Goal: Check status: Check status

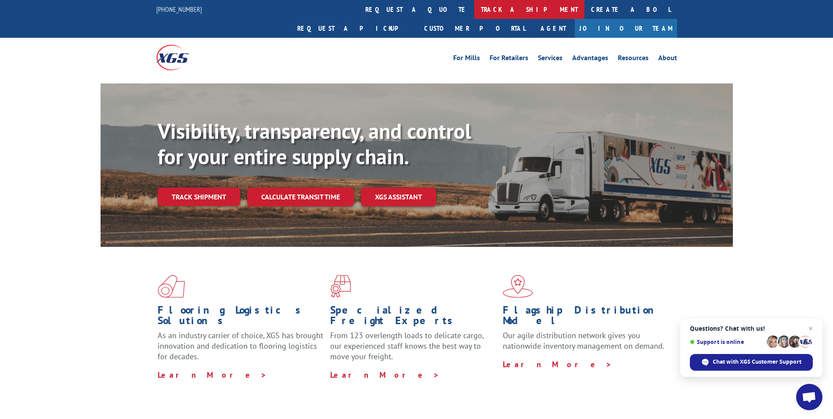
click at [474, 11] on link "track a shipment" at bounding box center [529, 9] width 110 height 19
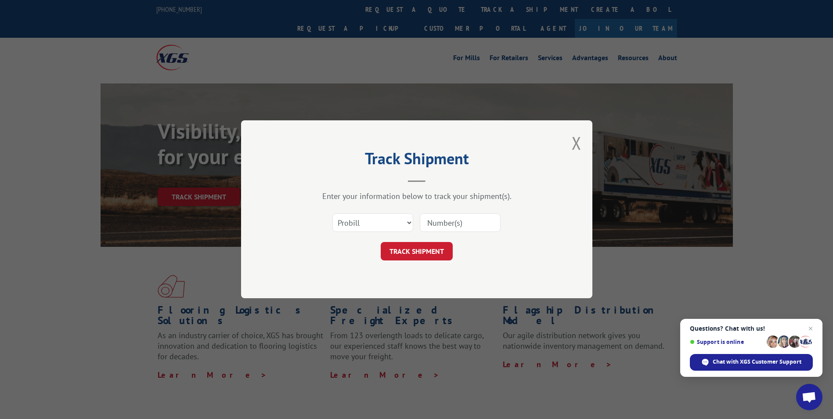
click at [471, 223] on input at bounding box center [460, 223] width 81 height 18
paste input "6044457"
type input "6044457"
click at [424, 250] on button "TRACK SHIPMENT" at bounding box center [417, 251] width 72 height 18
click at [576, 139] on button "Close modal" at bounding box center [576, 142] width 10 height 23
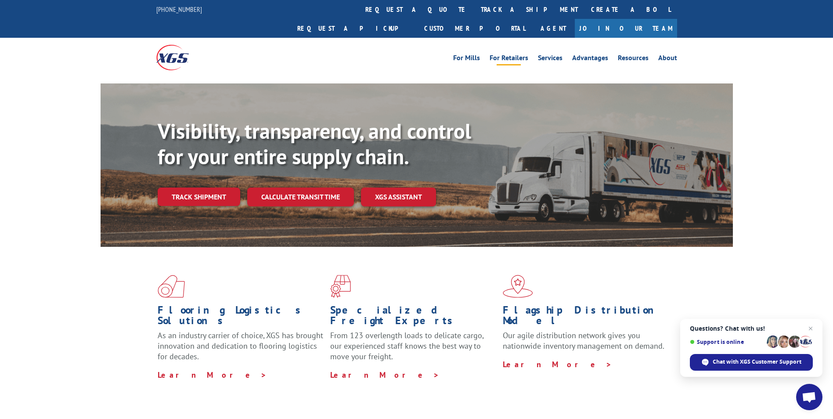
click at [505, 54] on link "For Retailers" at bounding box center [508, 59] width 39 height 10
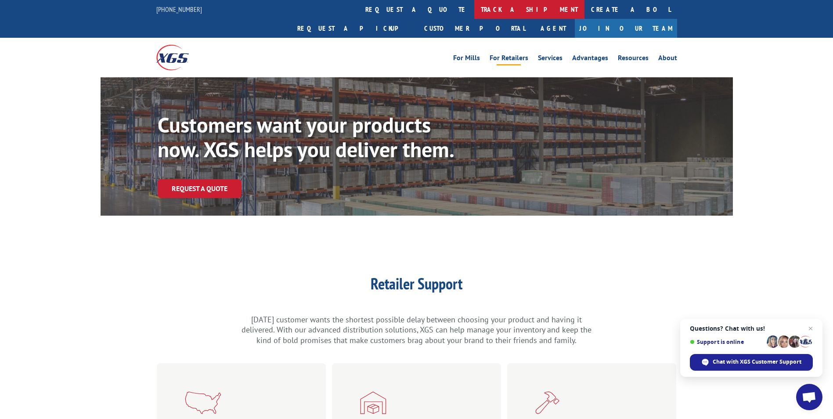
click at [474, 9] on link "track a shipment" at bounding box center [529, 9] width 110 height 19
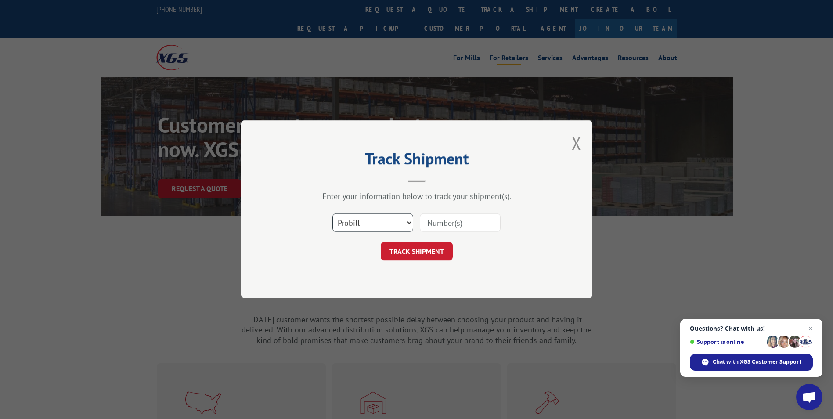
click at [410, 221] on select "Select category... Probill BOL PO" at bounding box center [372, 223] width 81 height 18
select select "bol"
click at [332, 214] on select "Select category... Probill BOL PO" at bounding box center [372, 223] width 81 height 18
click at [430, 221] on input at bounding box center [460, 223] width 81 height 18
paste input "6044457"
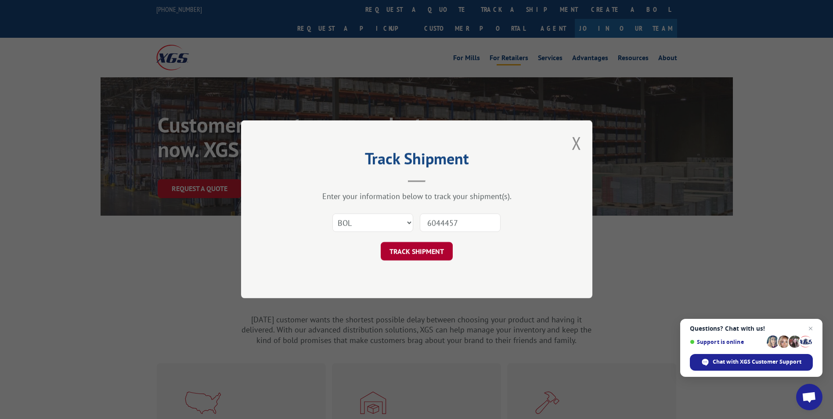
click at [428, 253] on button "TRACK SHIPMENT" at bounding box center [417, 251] width 72 height 18
click at [427, 248] on button "TRACK SHIPMENT" at bounding box center [417, 251] width 72 height 18
drag, startPoint x: 486, startPoint y: 219, endPoint x: 429, endPoint y: 216, distance: 57.1
click at [429, 216] on input "6044457" at bounding box center [460, 223] width 81 height 18
type input "\"
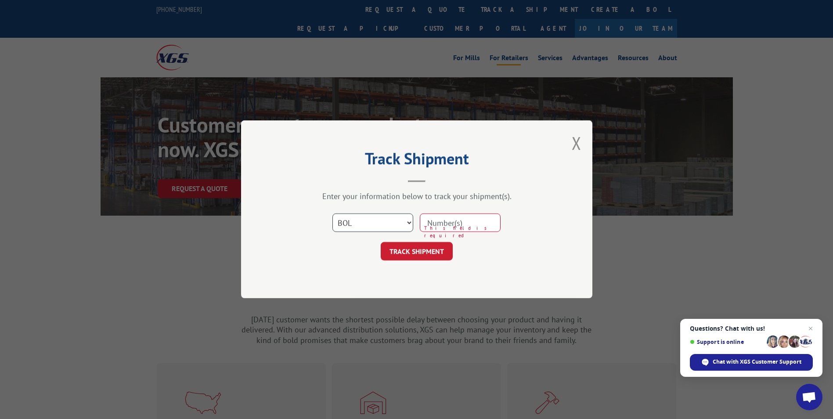
click at [408, 224] on select "Select category... Probill BOL PO" at bounding box center [372, 223] width 81 height 18
click at [428, 220] on input at bounding box center [460, 223] width 81 height 18
type input "6044457"
click at [431, 252] on button "TRACK SHIPMENT" at bounding box center [417, 251] width 72 height 18
click at [419, 250] on button "TRACK SHIPMENT" at bounding box center [417, 251] width 72 height 18
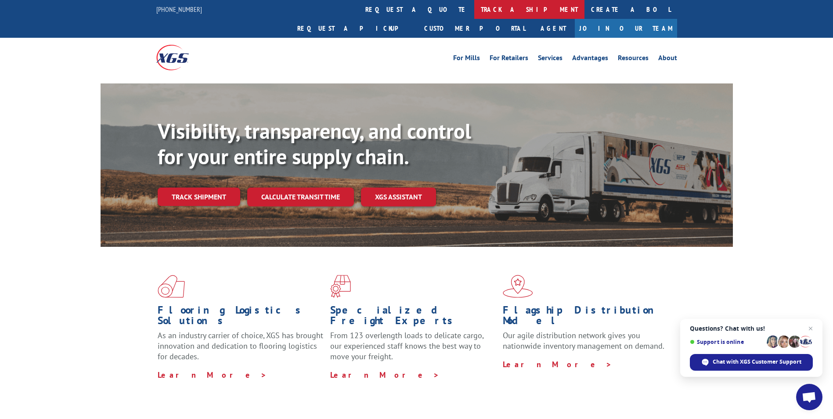
click at [474, 11] on link "track a shipment" at bounding box center [529, 9] width 110 height 19
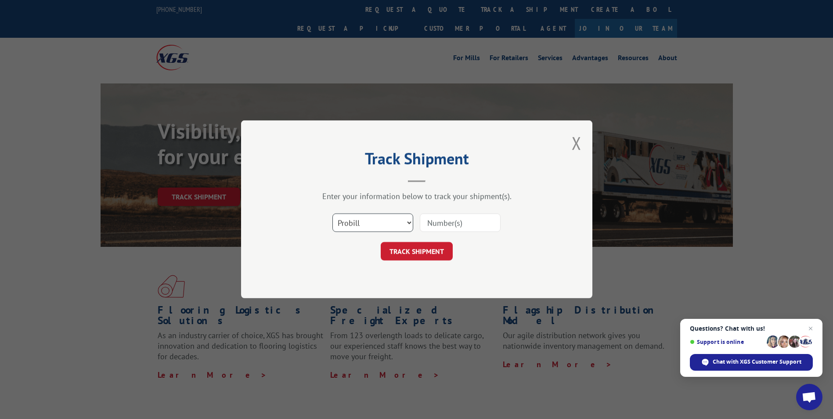
click at [410, 222] on select "Select category... Probill BOL PO" at bounding box center [372, 223] width 81 height 18
select select "bol"
click at [332, 214] on select "Select category... Probill BOL PO" at bounding box center [372, 223] width 81 height 18
click at [452, 222] on input at bounding box center [460, 223] width 81 height 18
paste input "54395618"
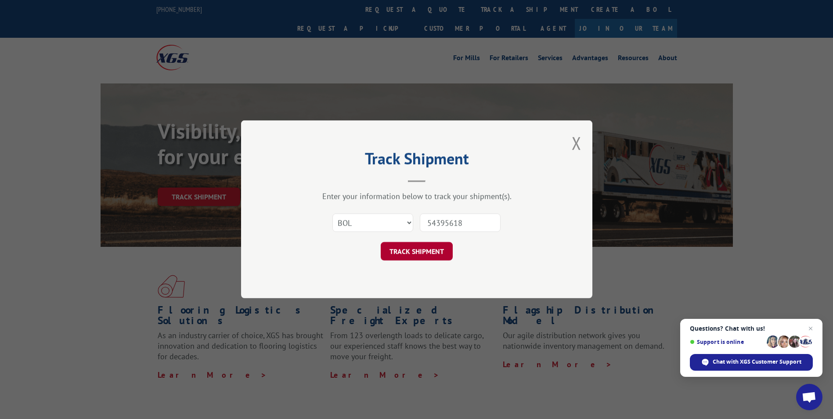
type input "54395618"
click at [425, 248] on button "TRACK SHIPMENT" at bounding box center [417, 251] width 72 height 18
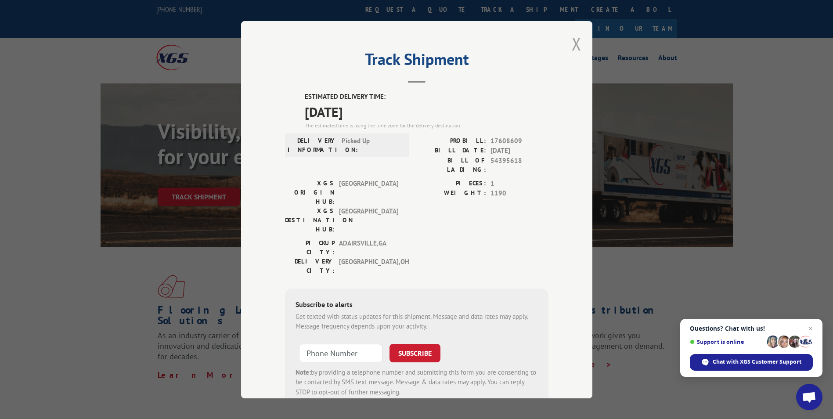
click at [572, 43] on button "Close modal" at bounding box center [576, 43] width 10 height 23
